Goal: Book appointment/travel/reservation

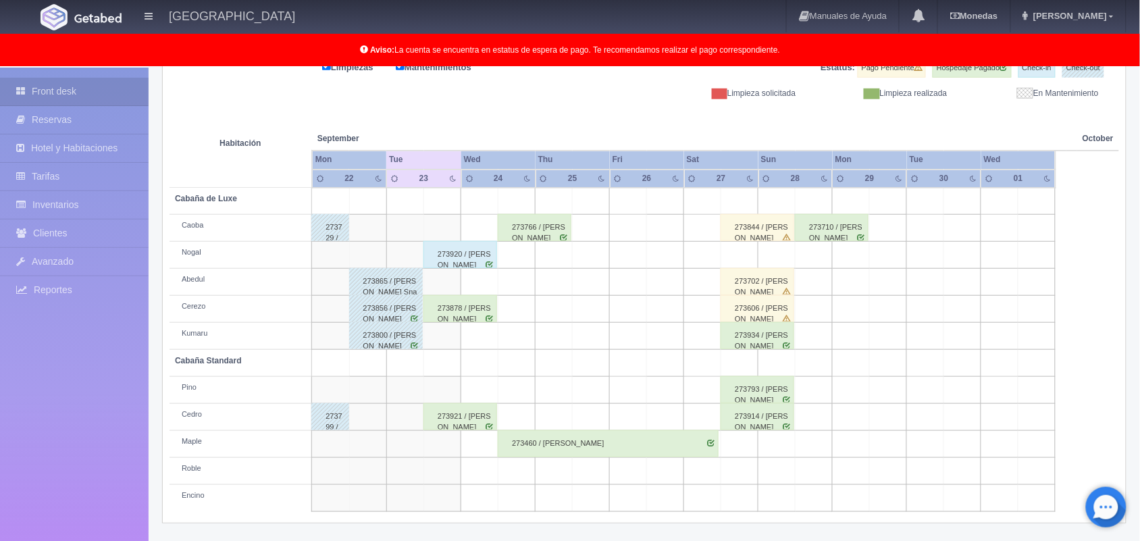
scroll to position [86, 0]
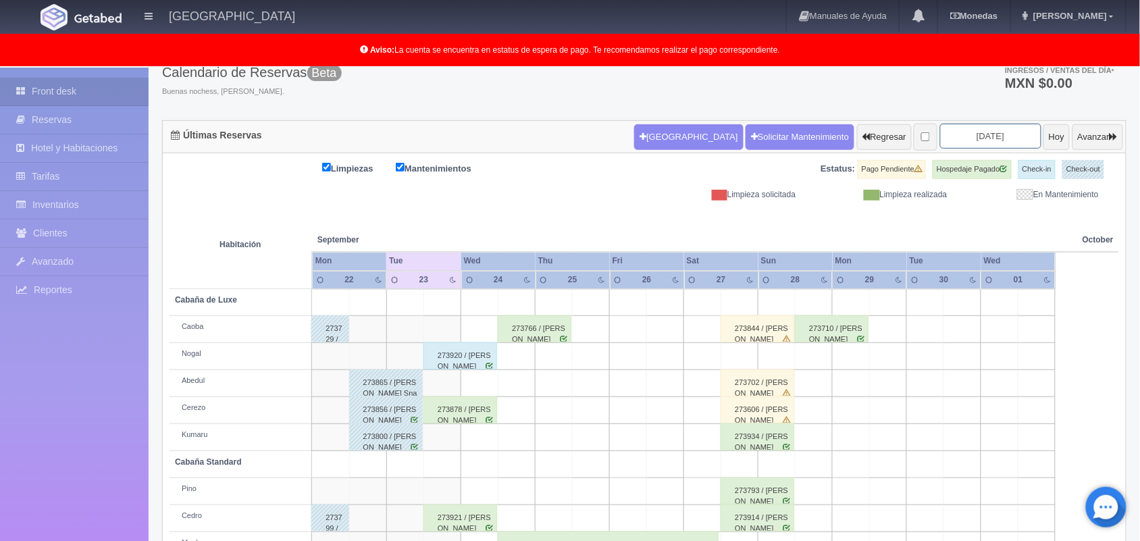
click at [974, 137] on input "2025-09-24" at bounding box center [990, 136] width 101 height 25
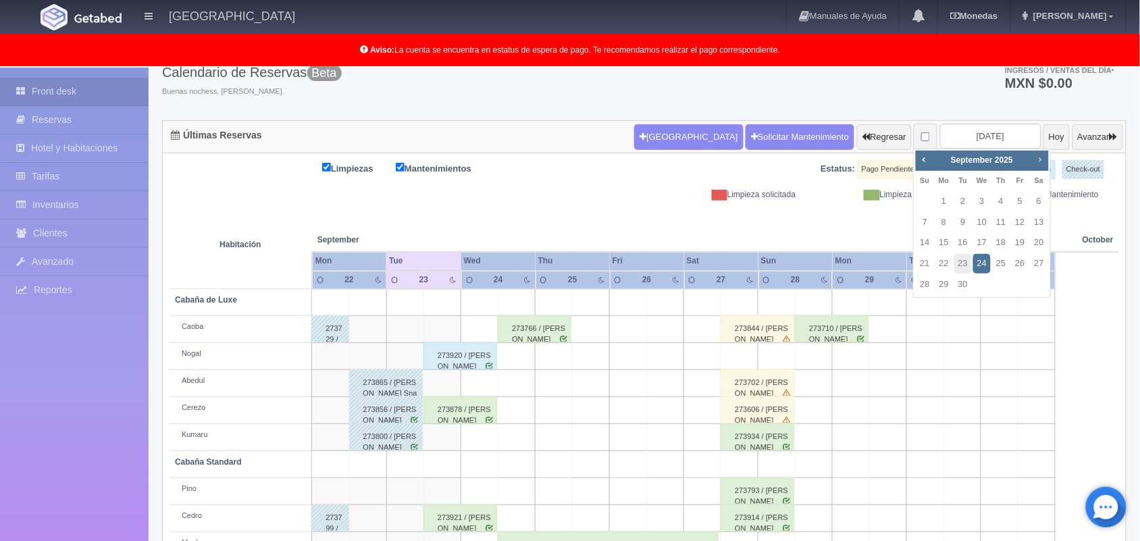
click at [1037, 160] on span "Next" at bounding box center [1040, 159] width 11 height 11
click at [922, 162] on span "Prev" at bounding box center [923, 159] width 11 height 11
click at [1021, 287] on link "31" at bounding box center [1020, 285] width 18 height 20
type input "[DATE]"
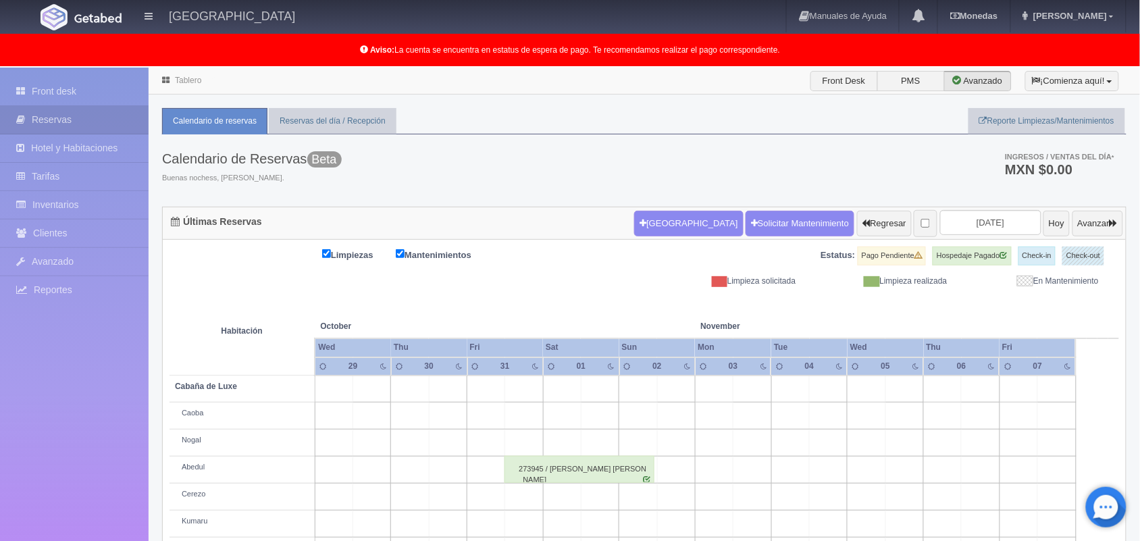
scroll to position [188, 0]
